Goal: Information Seeking & Learning: Learn about a topic

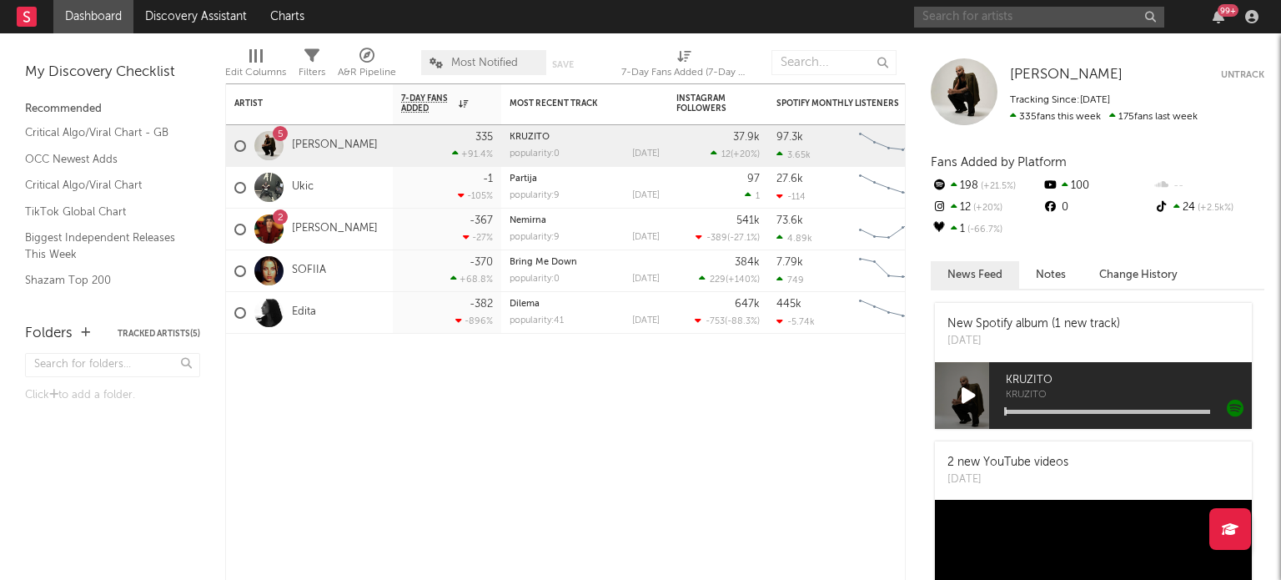
click at [971, 14] on input "text" at bounding box center [1039, 17] width 250 height 21
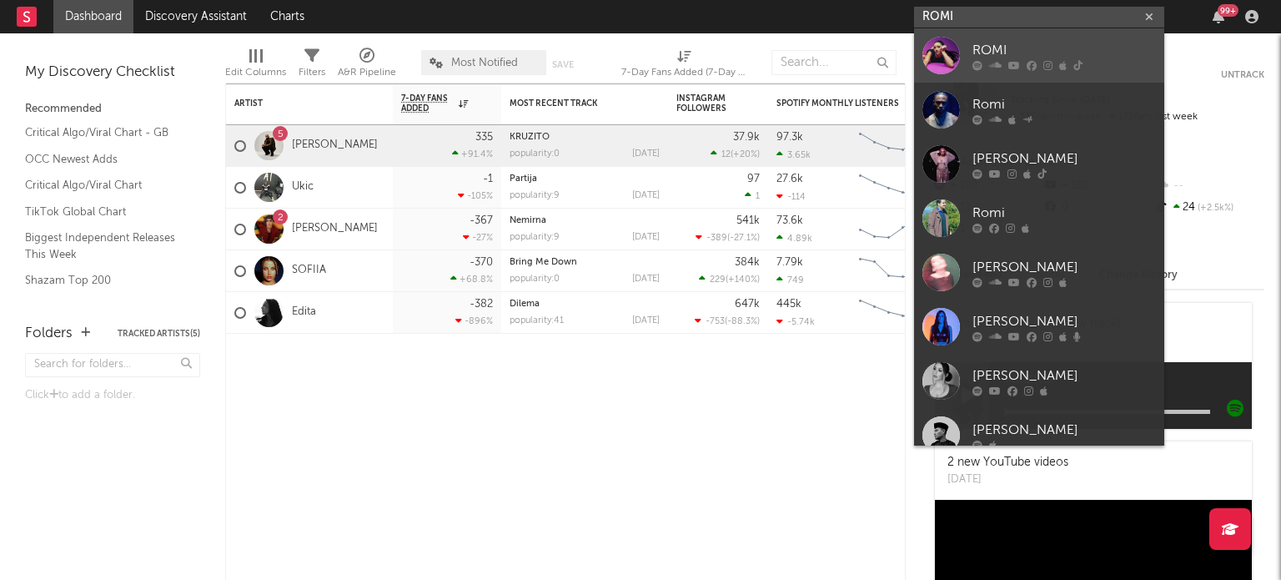
type input "ROMI"
click at [1022, 46] on div "ROMI" at bounding box center [1065, 50] width 184 height 20
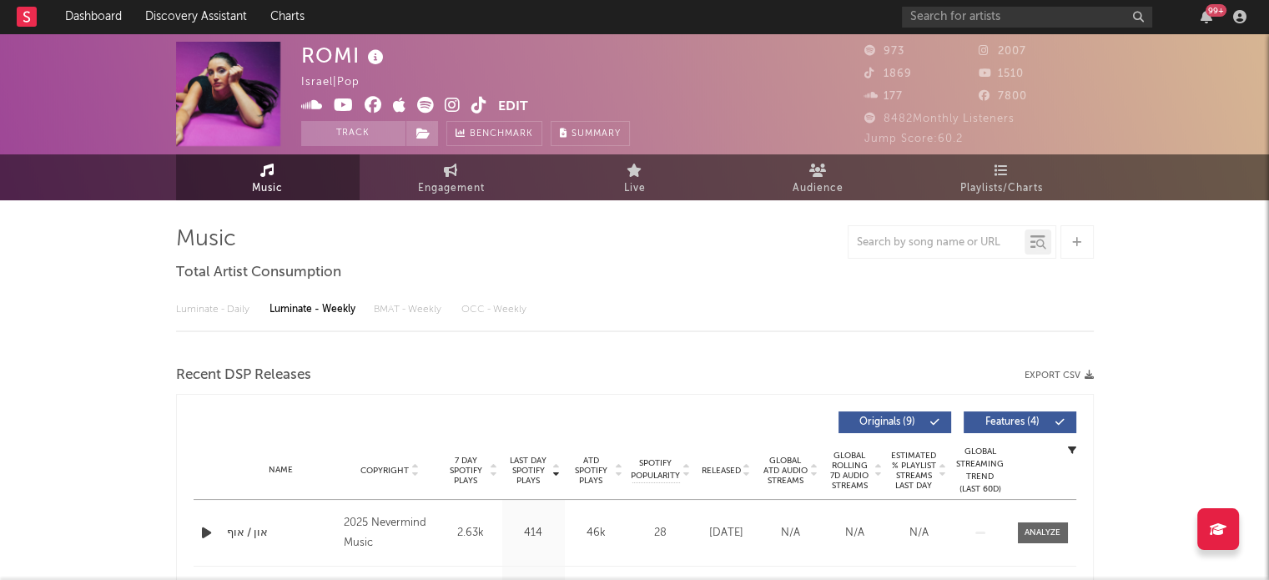
select select "6m"
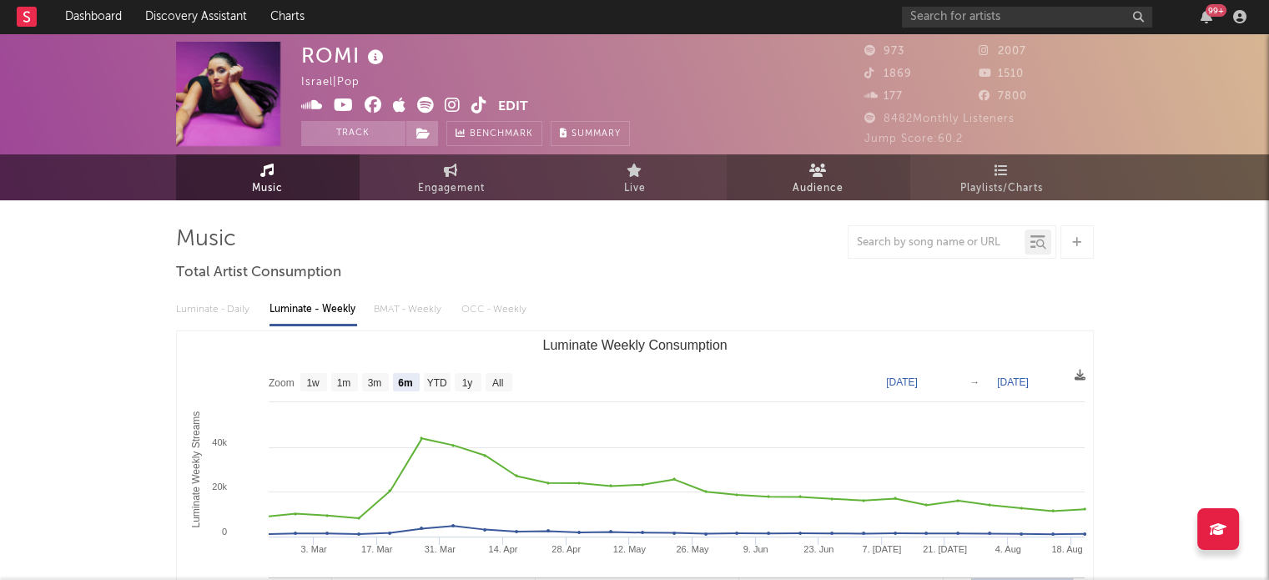
click at [842, 168] on link "Audience" at bounding box center [819, 177] width 184 height 46
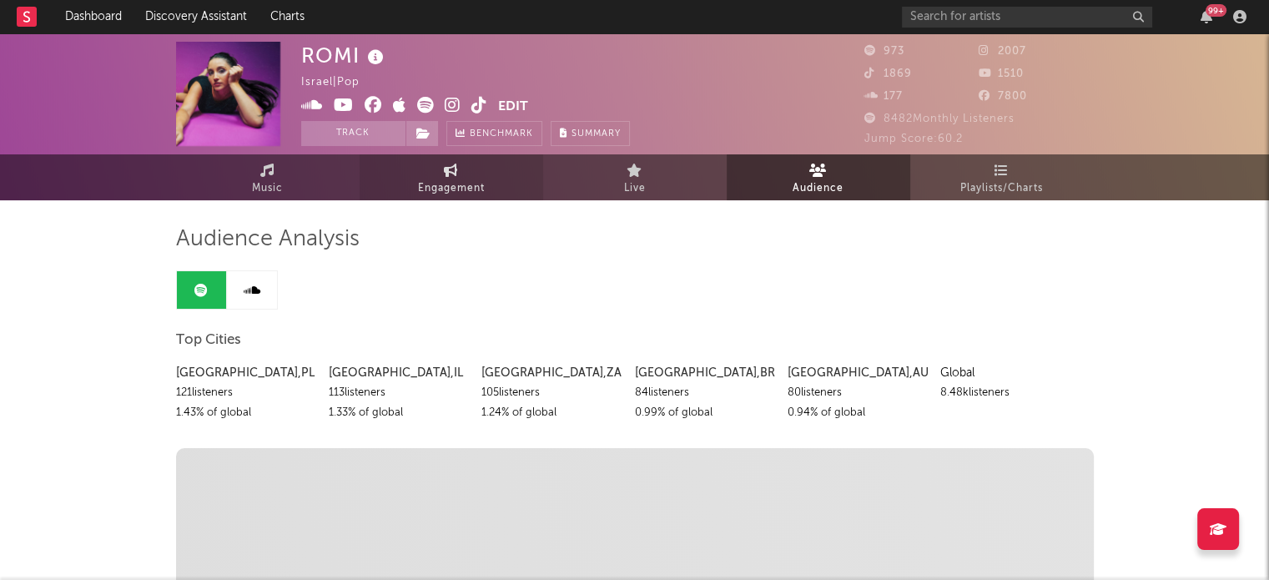
click at [506, 167] on link "Engagement" at bounding box center [451, 177] width 184 height 46
select select "1w"
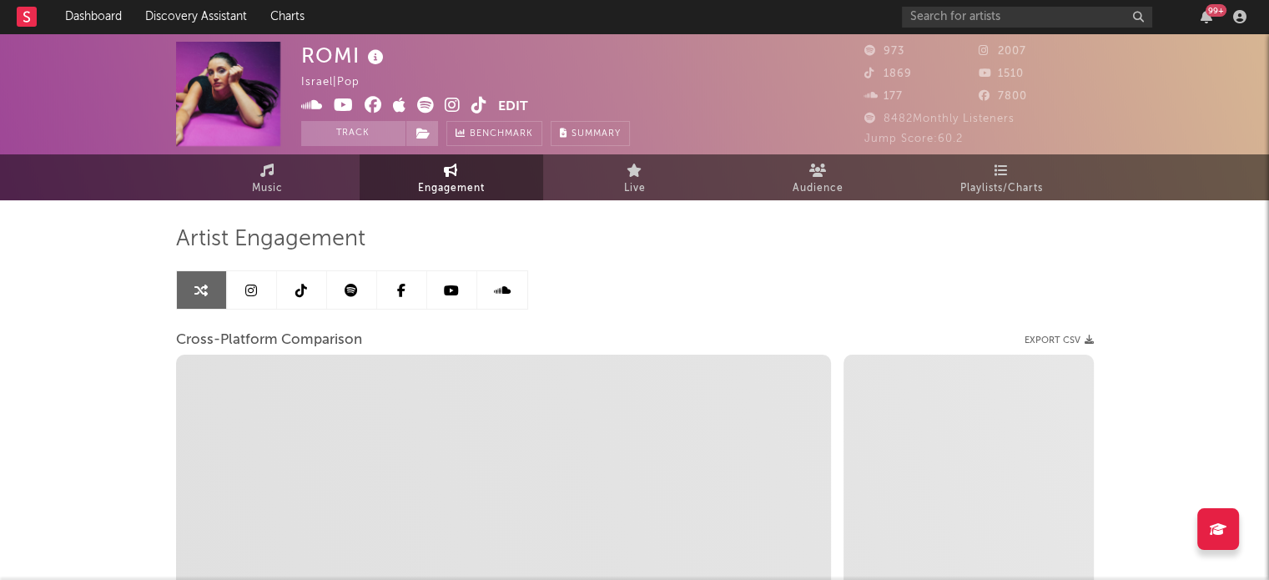
click at [344, 293] on link at bounding box center [352, 290] width 50 height 38
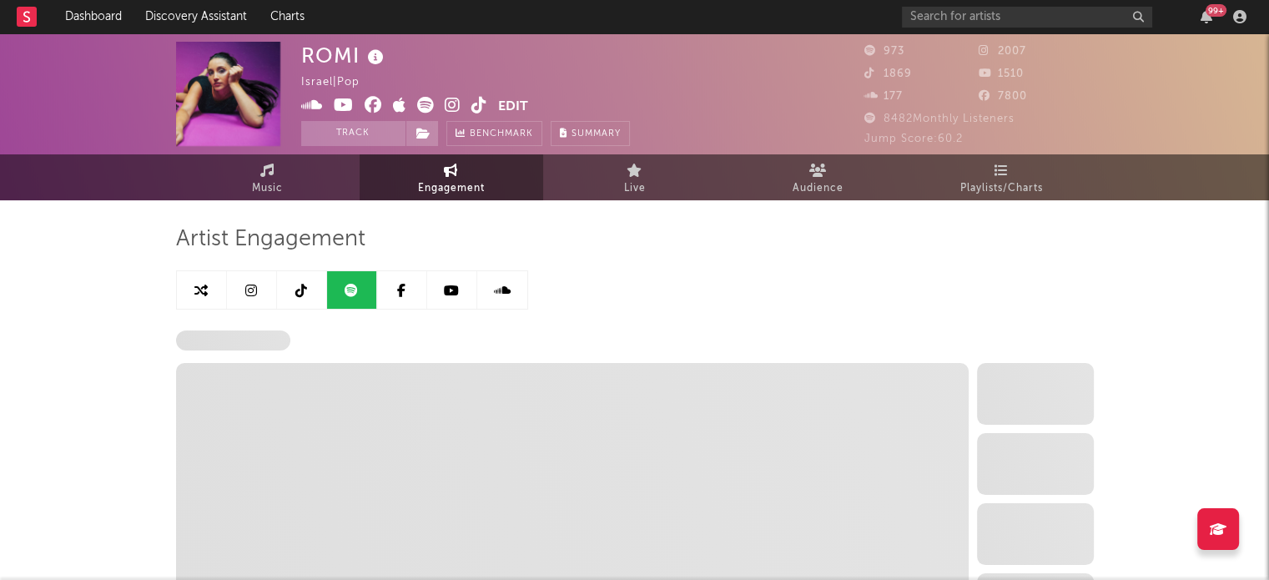
select select "6m"
select select "1w"
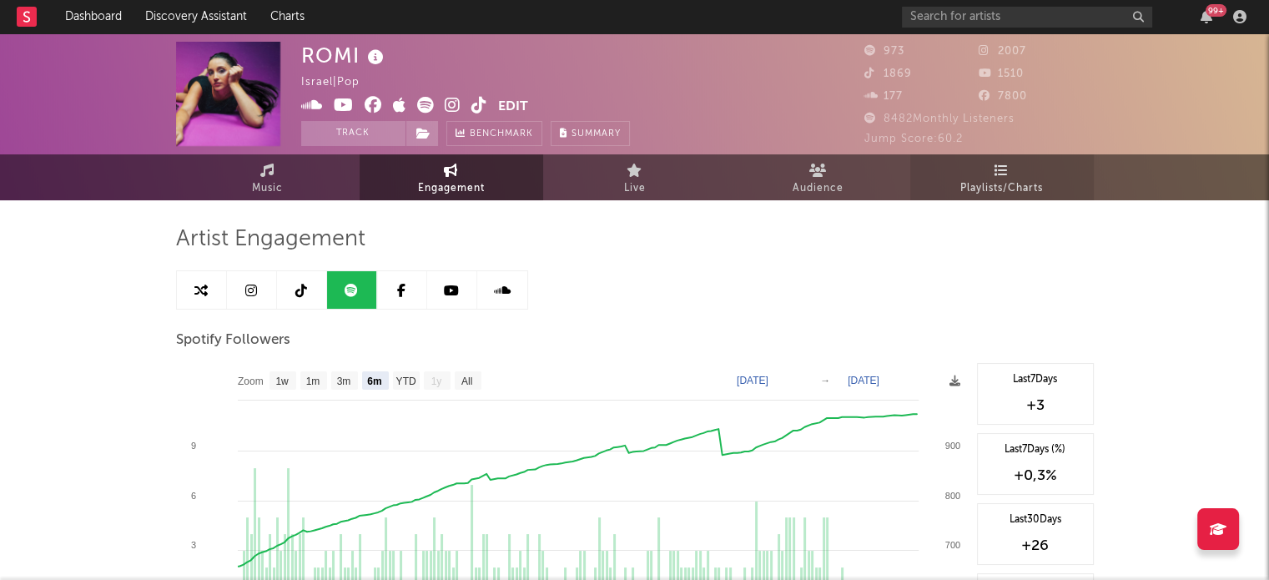
click at [992, 173] on link "Playlists/Charts" at bounding box center [1002, 177] width 184 height 46
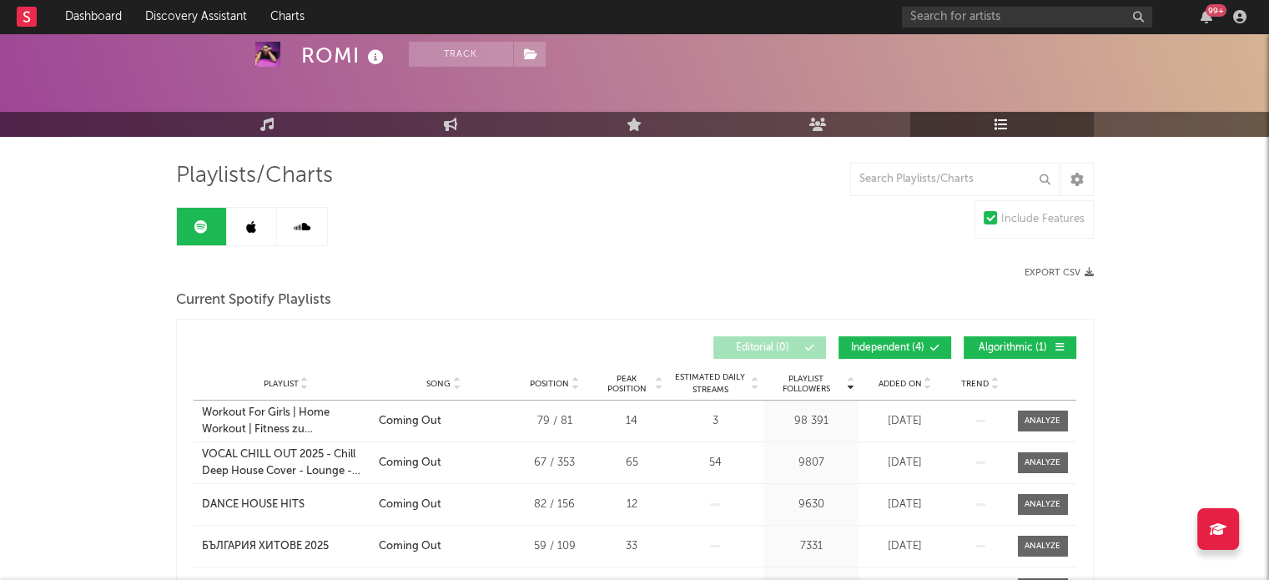
scroll to position [23, 0]
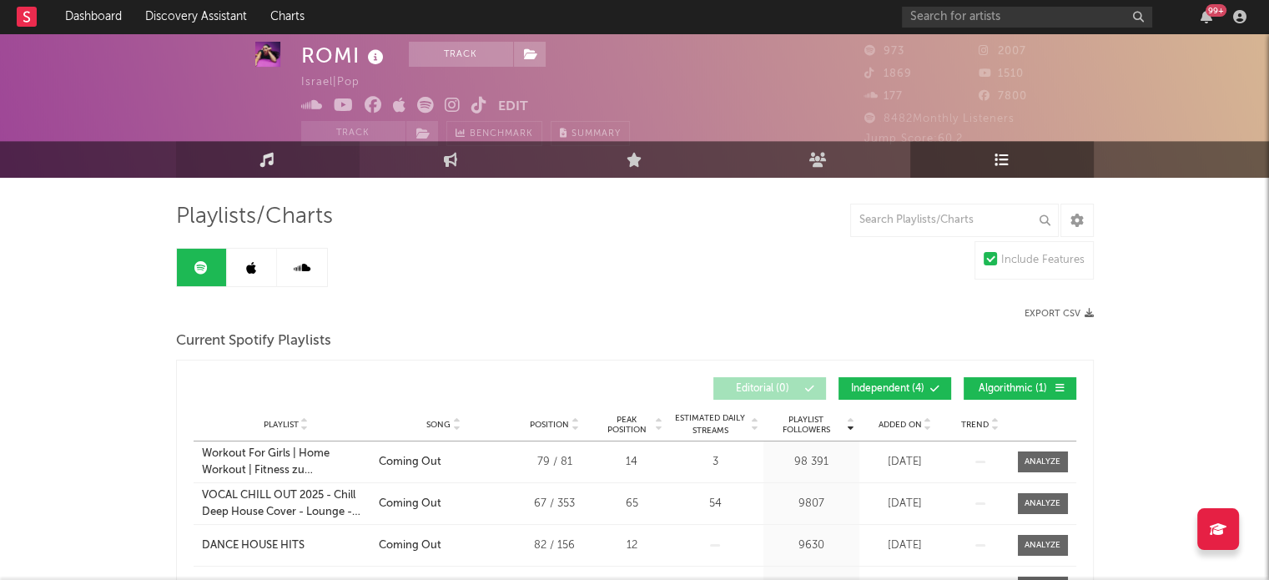
click at [269, 153] on icon at bounding box center [267, 159] width 14 height 14
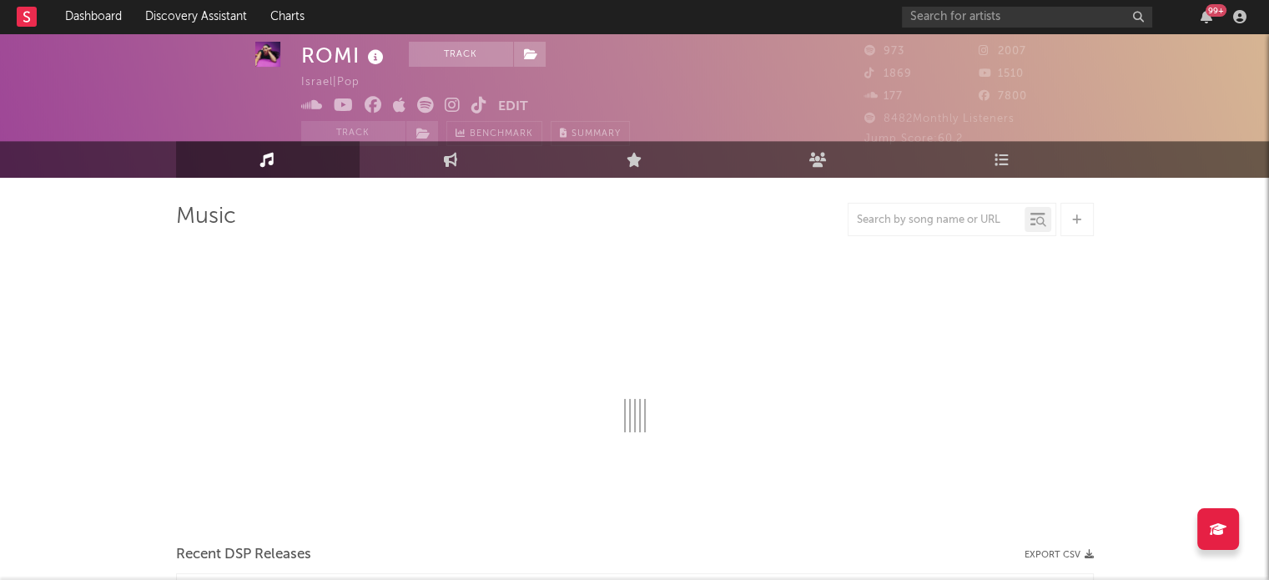
select select "6m"
